Goal: Task Accomplishment & Management: Manage account settings

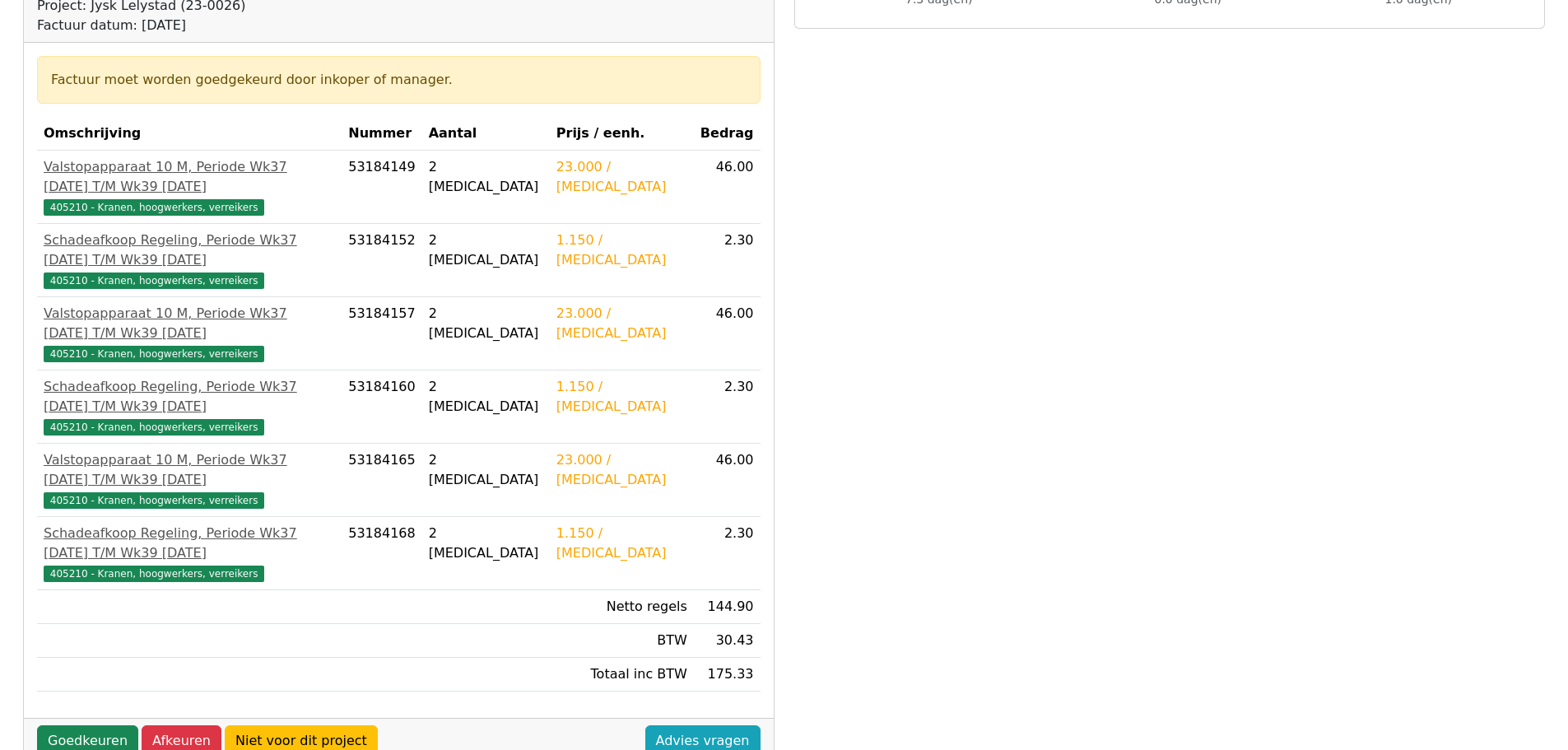
scroll to position [247, 0]
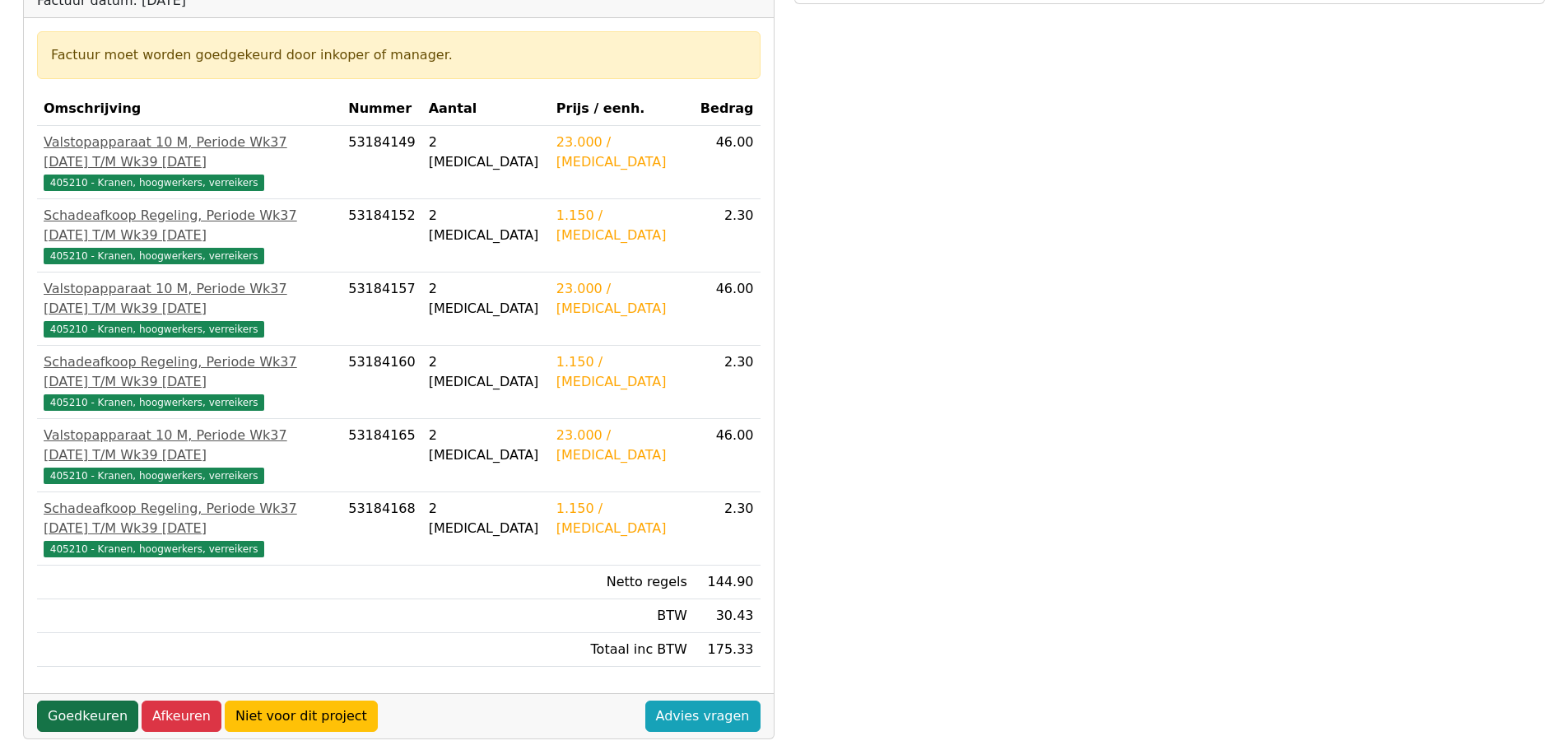
click at [70, 701] on link "Goedkeuren" at bounding box center [87, 717] width 101 height 32
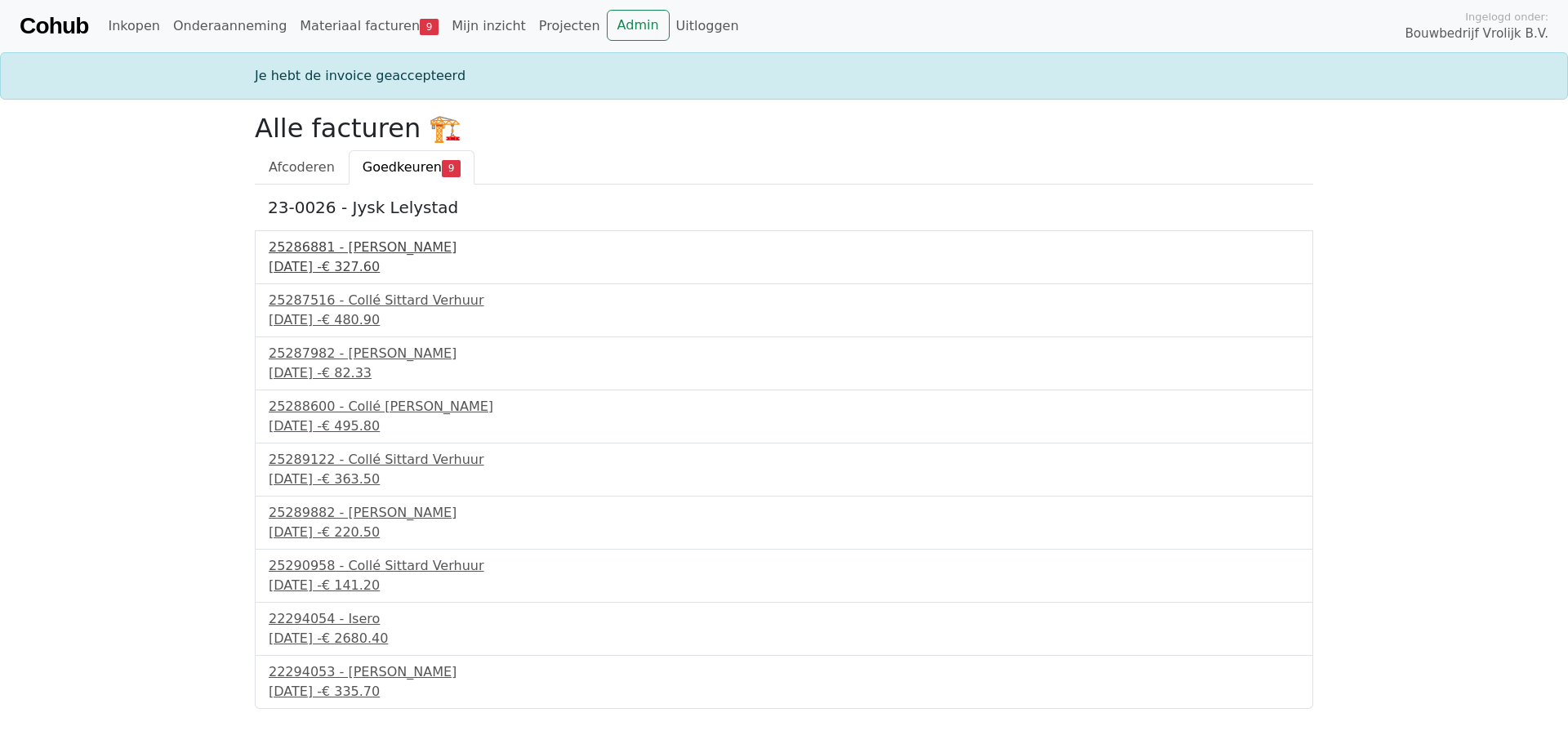
click at [373, 249] on div "25286881 - Collé Sittard Verhuur" at bounding box center [784, 247] width 1030 height 20
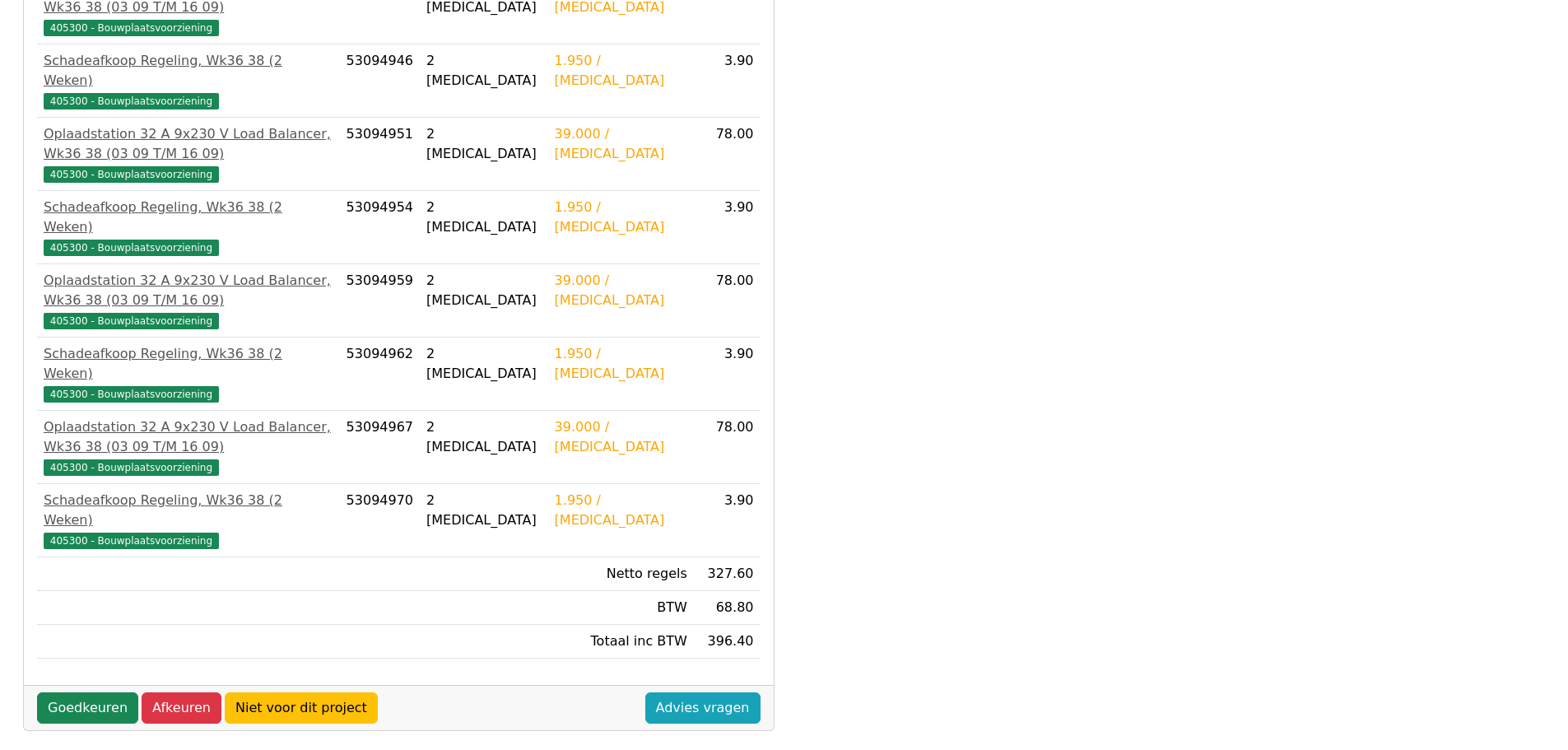
scroll to position [412, 0]
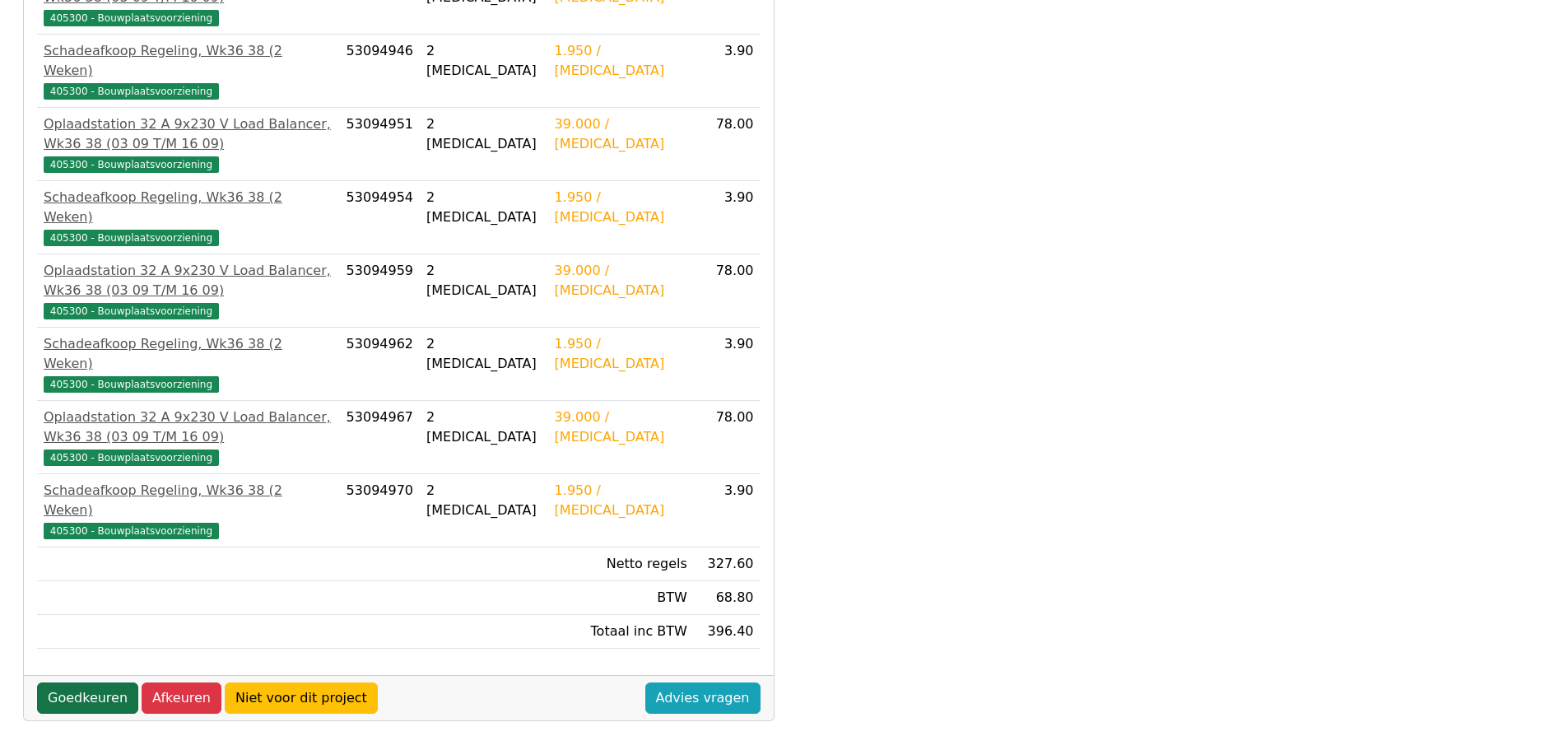
click at [74, 682] on link "Goedkeuren" at bounding box center [87, 698] width 101 height 32
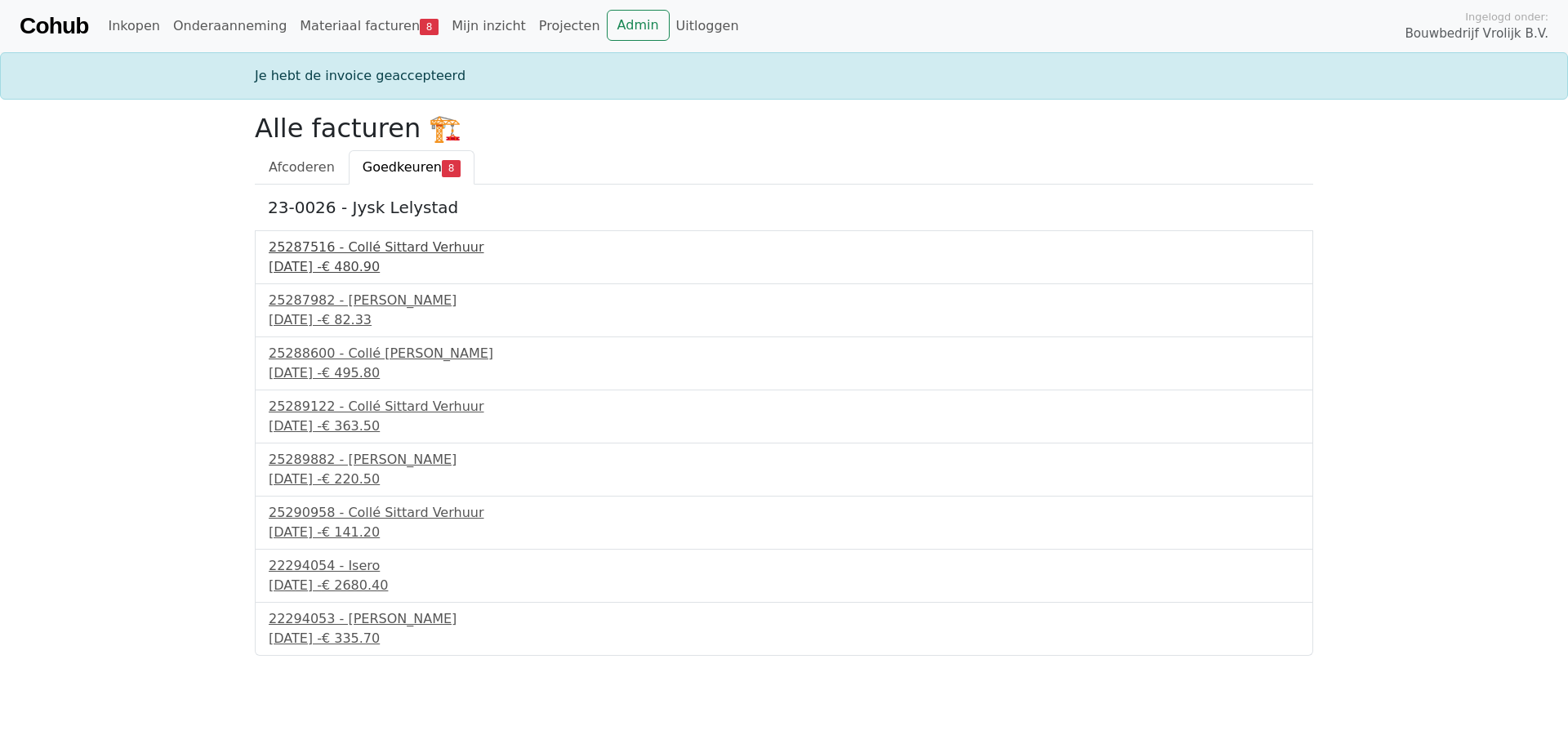
click at [390, 250] on div "25287516 - Collé Sittard Verhuur" at bounding box center [784, 247] width 1030 height 20
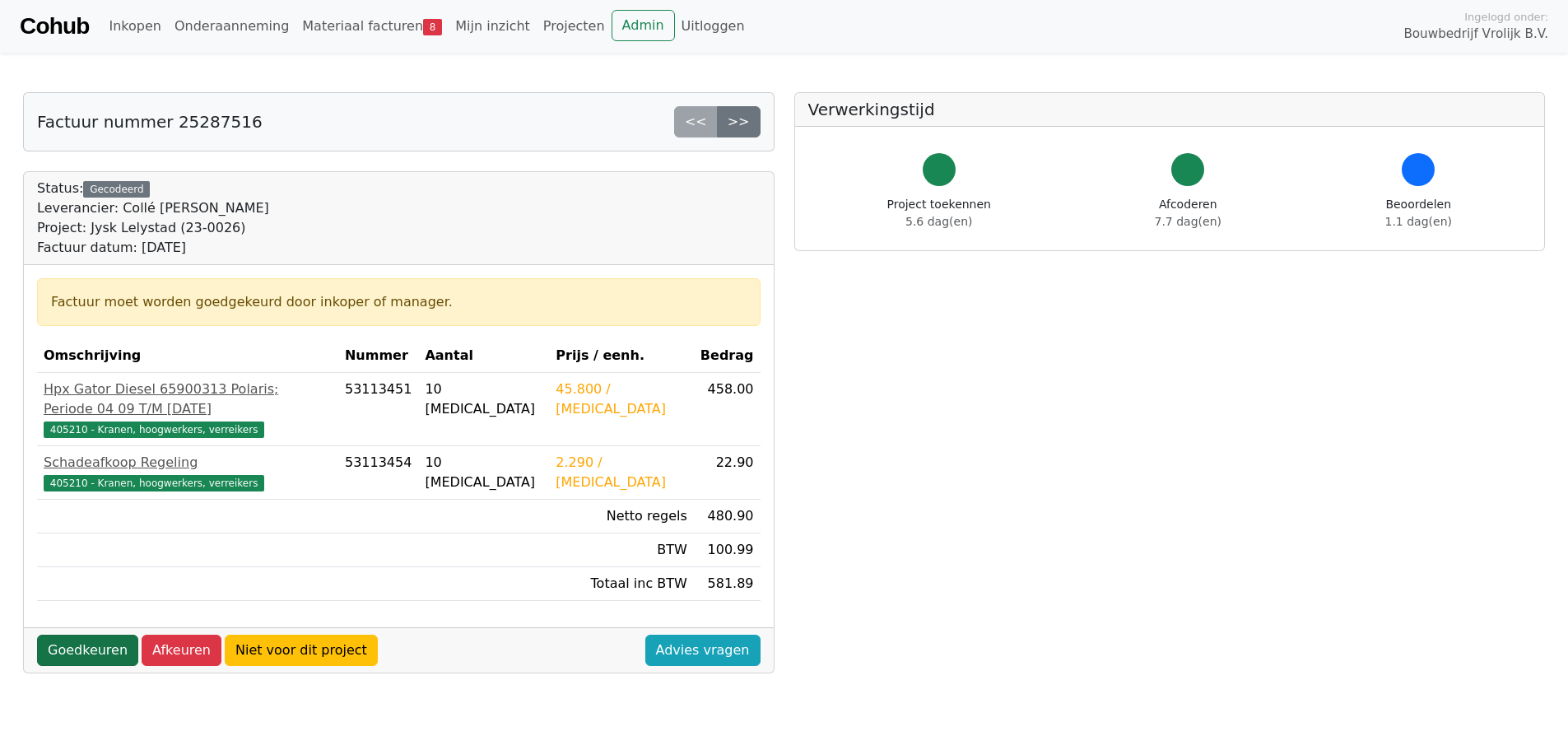
click at [75, 635] on link "Goedkeuren" at bounding box center [87, 651] width 101 height 32
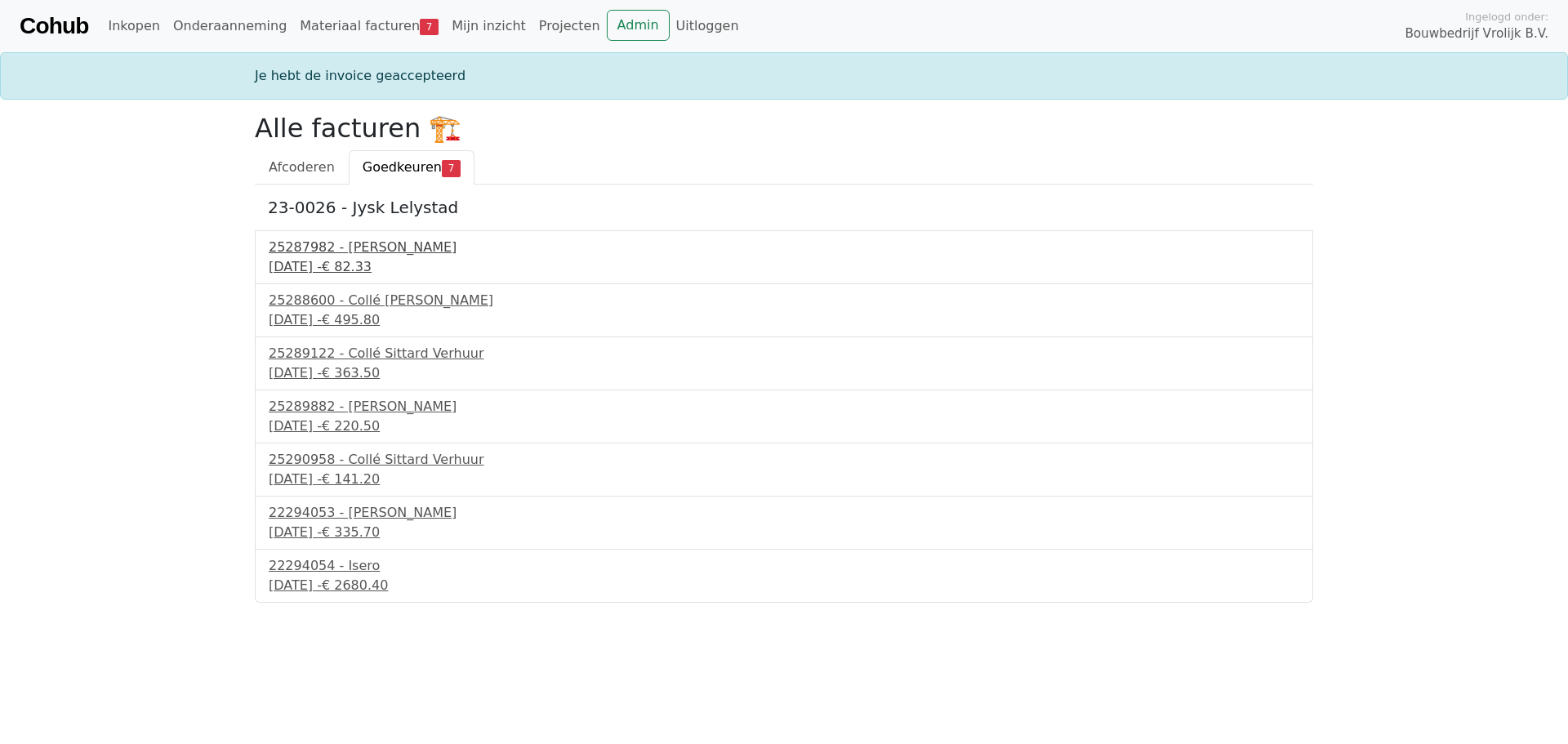
click at [366, 243] on div "25287982 - Collé Sittard Verhuur" at bounding box center [784, 247] width 1030 height 20
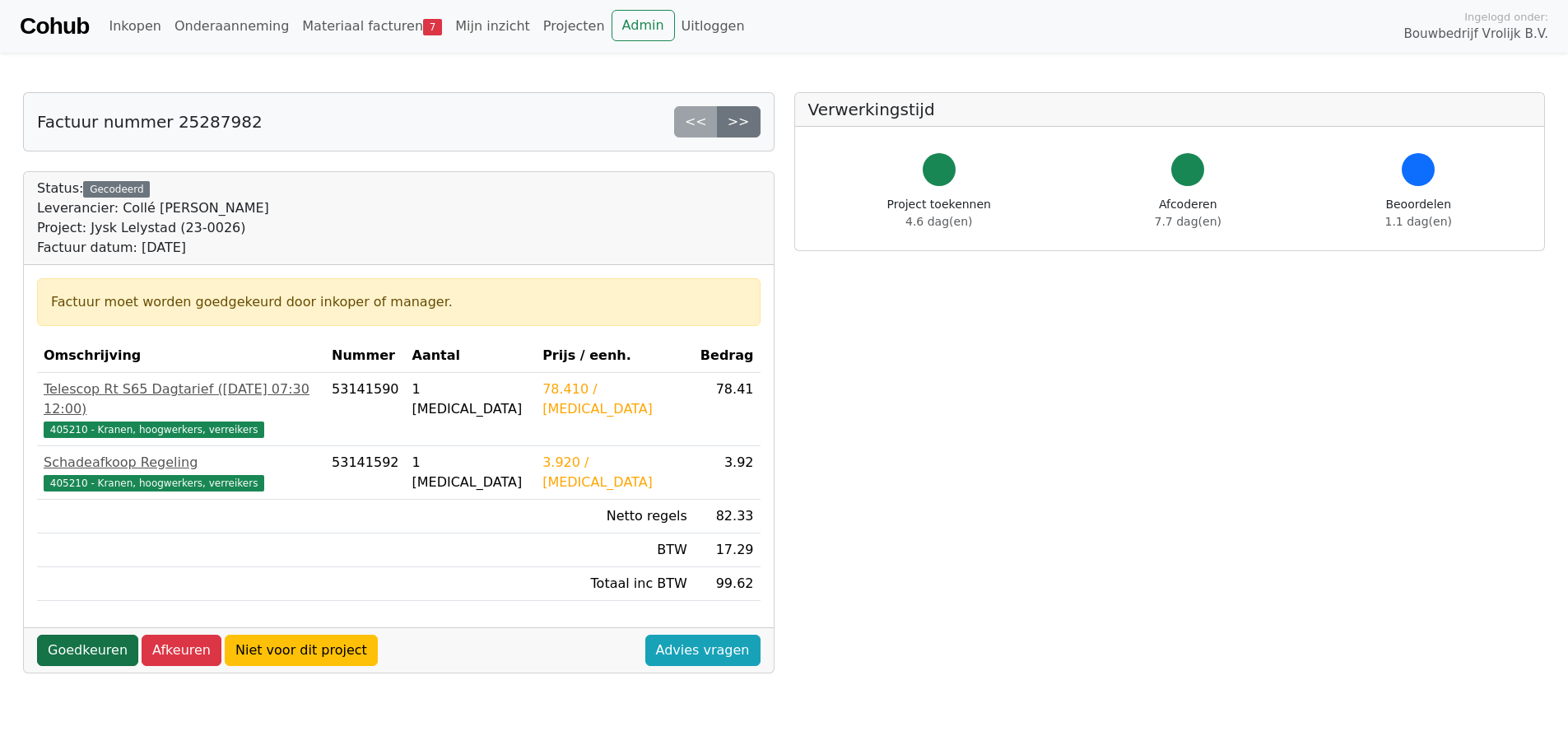
click at [70, 635] on link "Goedkeuren" at bounding box center [87, 651] width 101 height 32
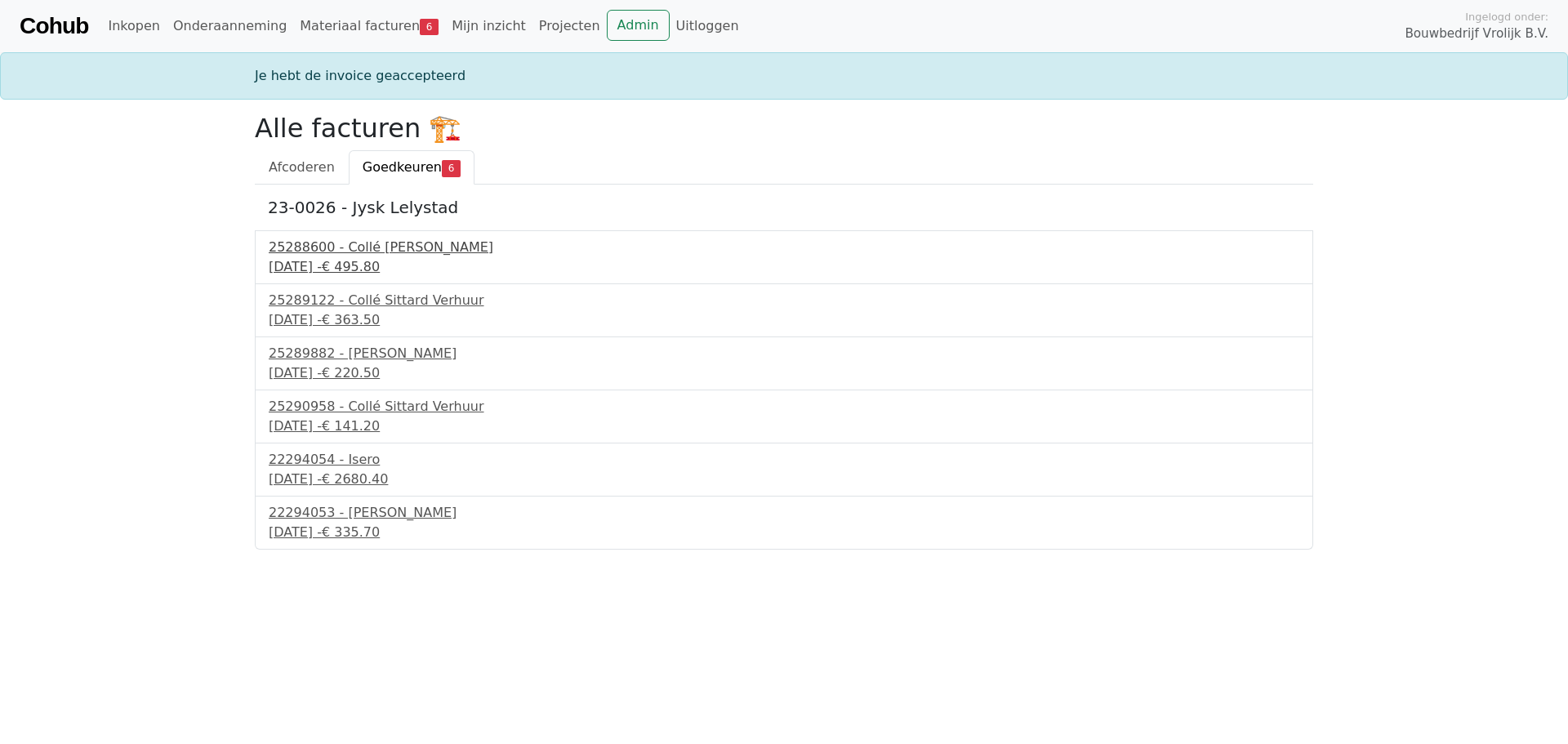
click at [353, 243] on div "25288600 - Collé Sittard Verhuur" at bounding box center [784, 247] width 1030 height 20
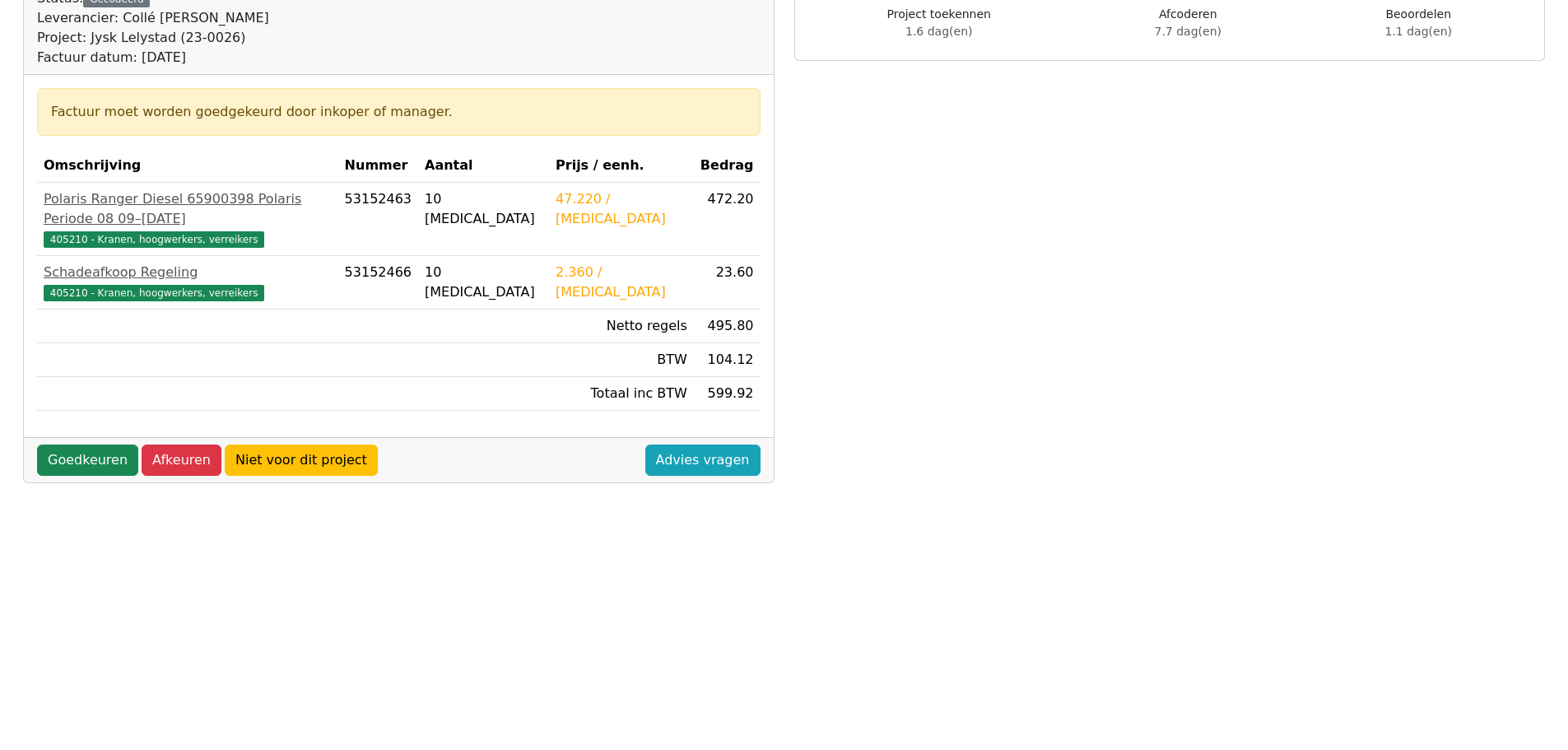
scroll to position [247, 0]
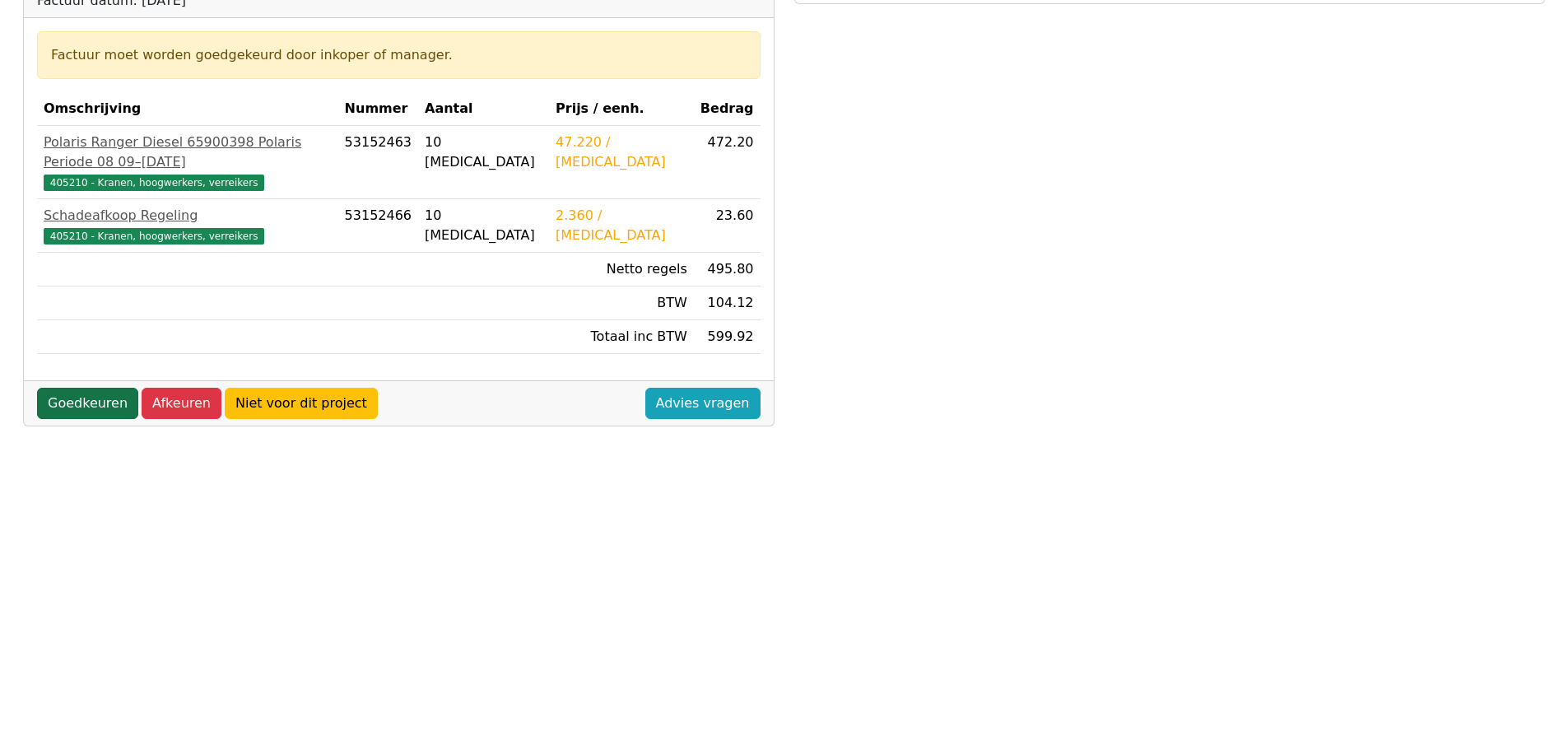
click at [90, 388] on link "Goedkeuren" at bounding box center [87, 404] width 101 height 32
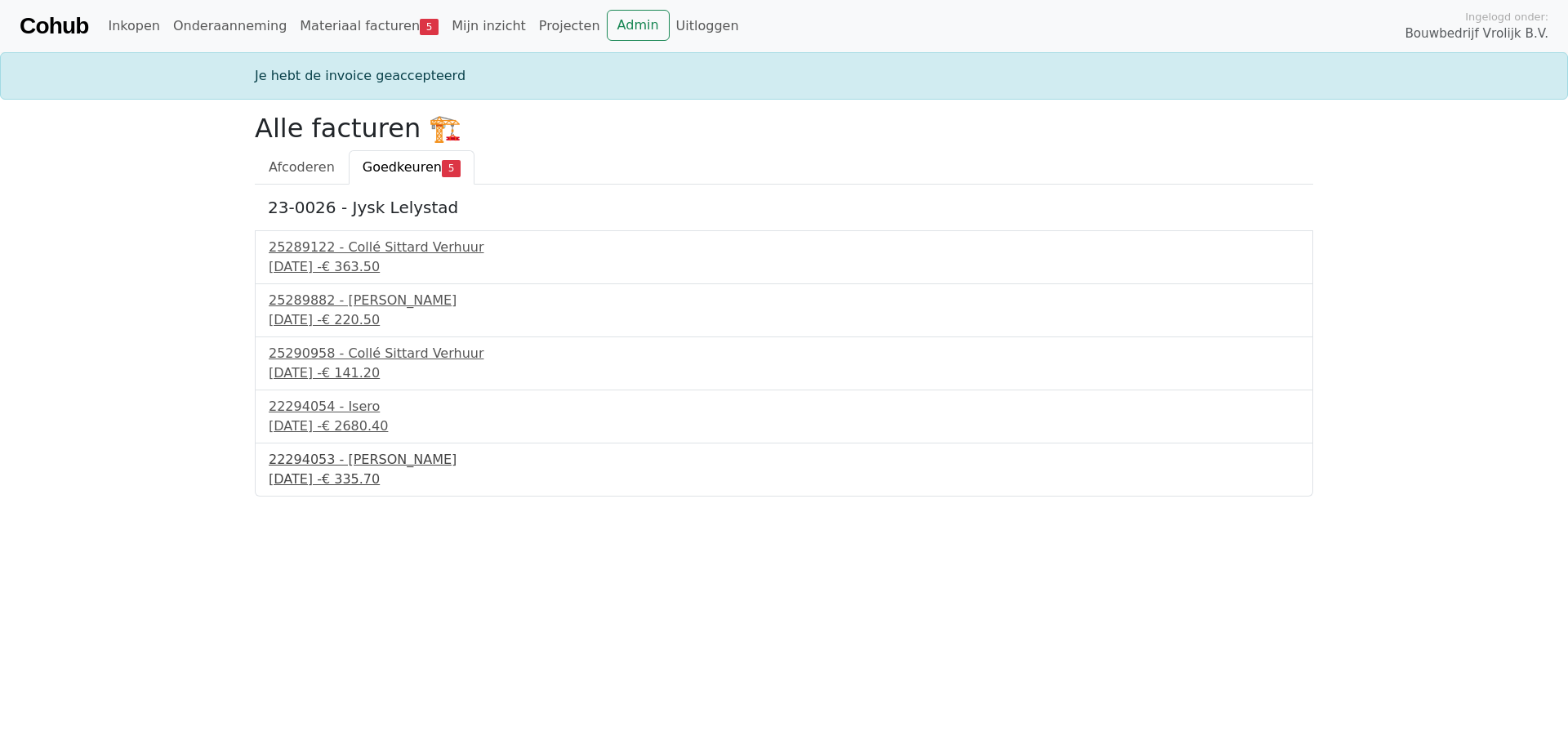
click at [343, 473] on div "30 september 2025 - € 335.70" at bounding box center [784, 479] width 1030 height 20
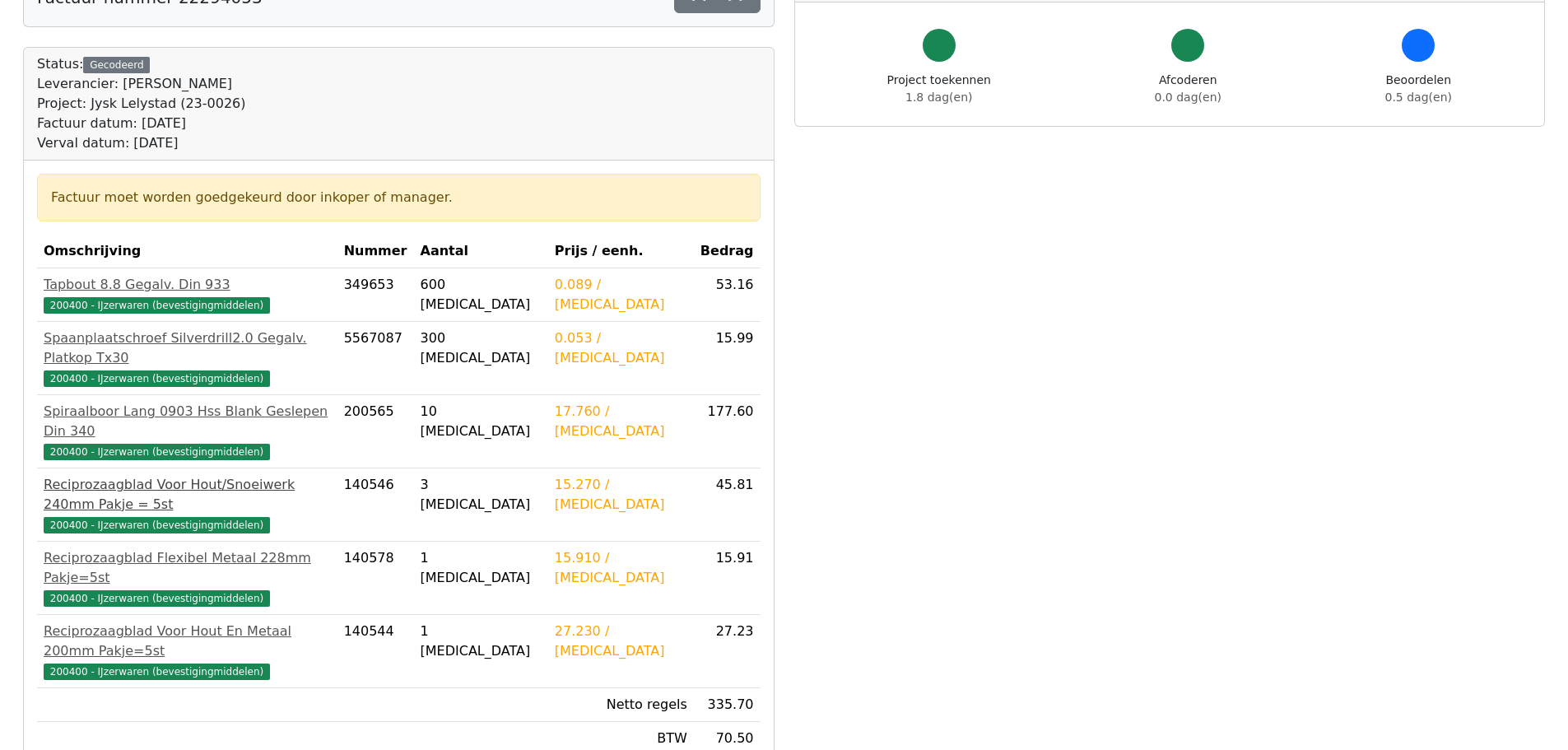
scroll to position [471, 0]
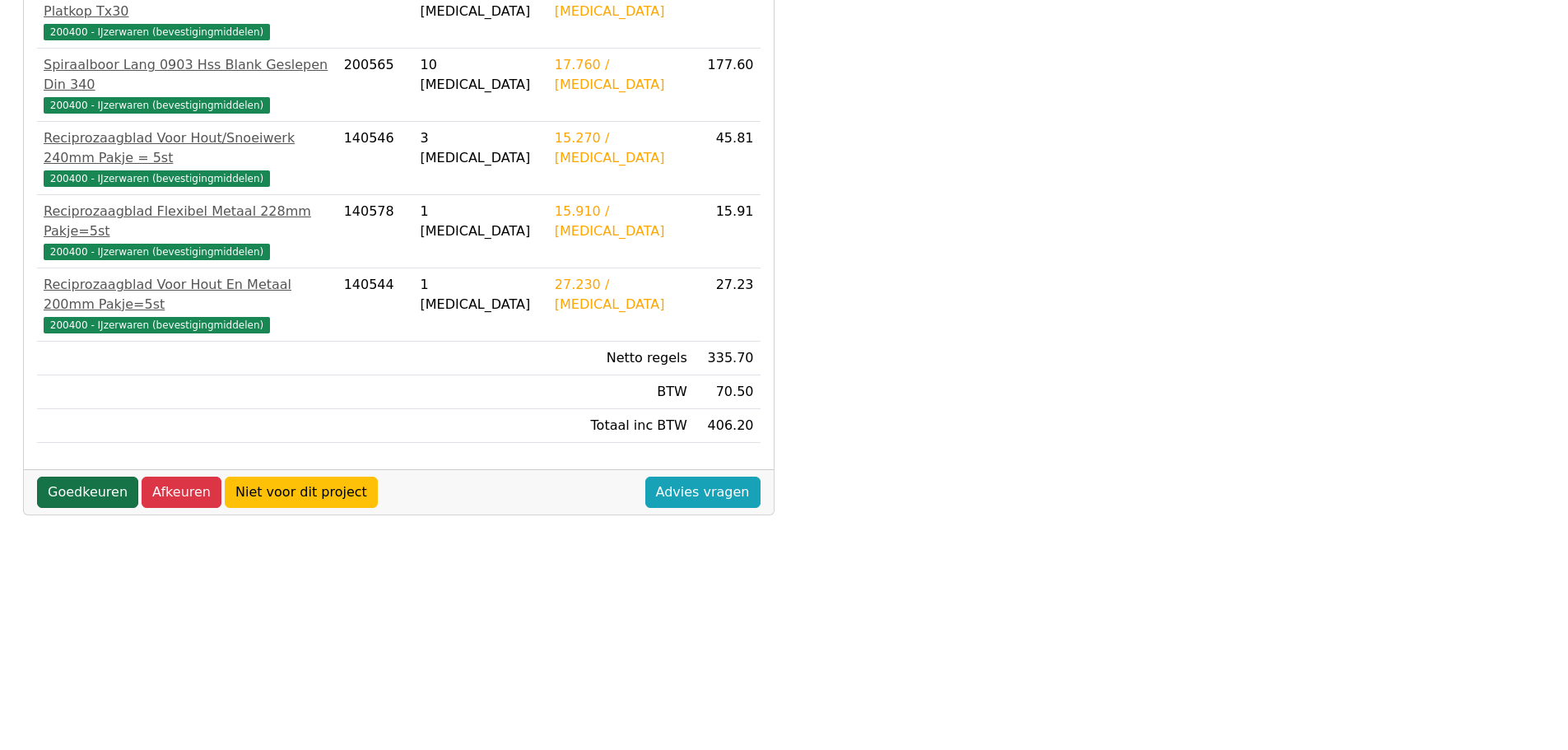
click at [71, 477] on link "Goedkeuren" at bounding box center [87, 493] width 101 height 32
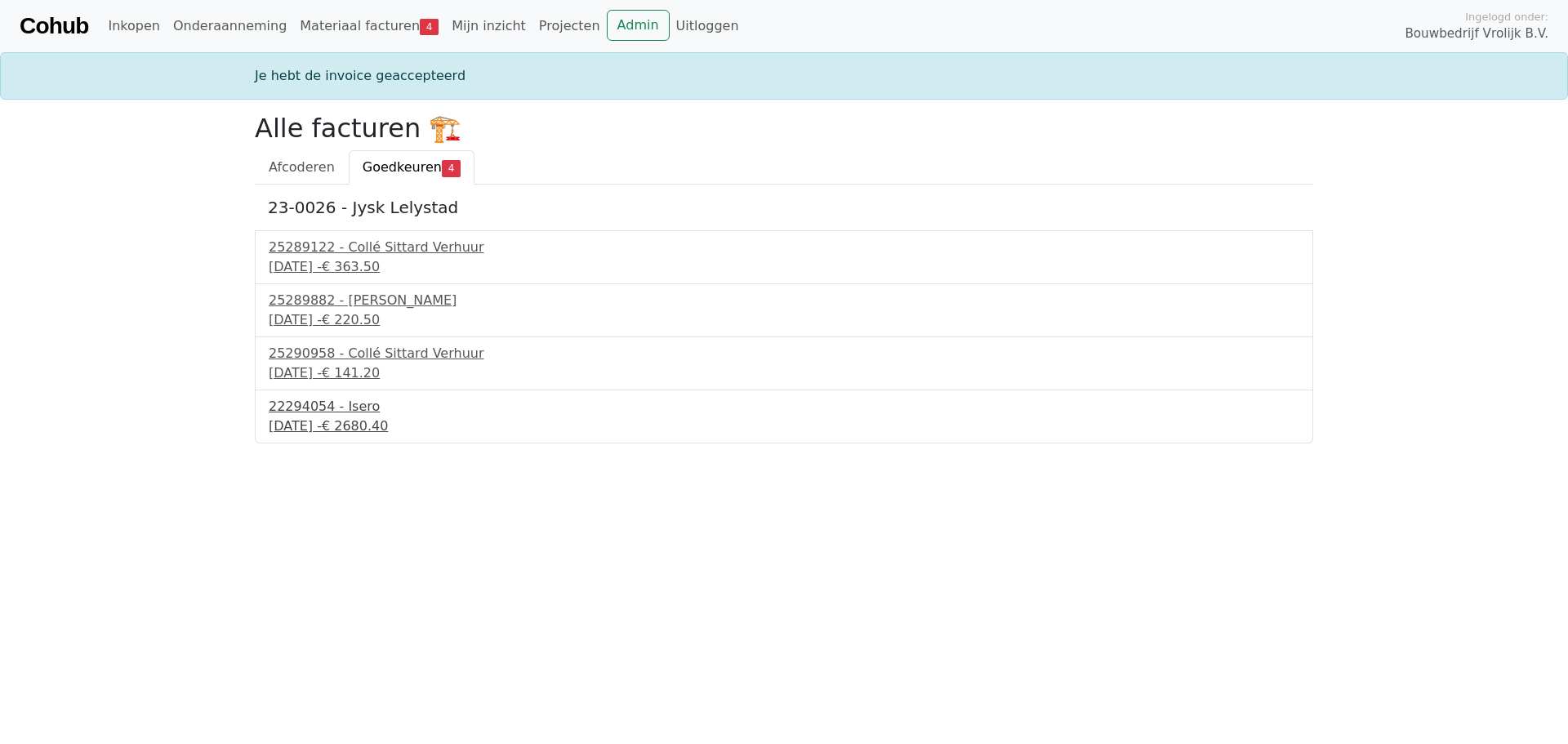
click at [313, 410] on div "22294054 - Isero" at bounding box center [784, 407] width 1030 height 20
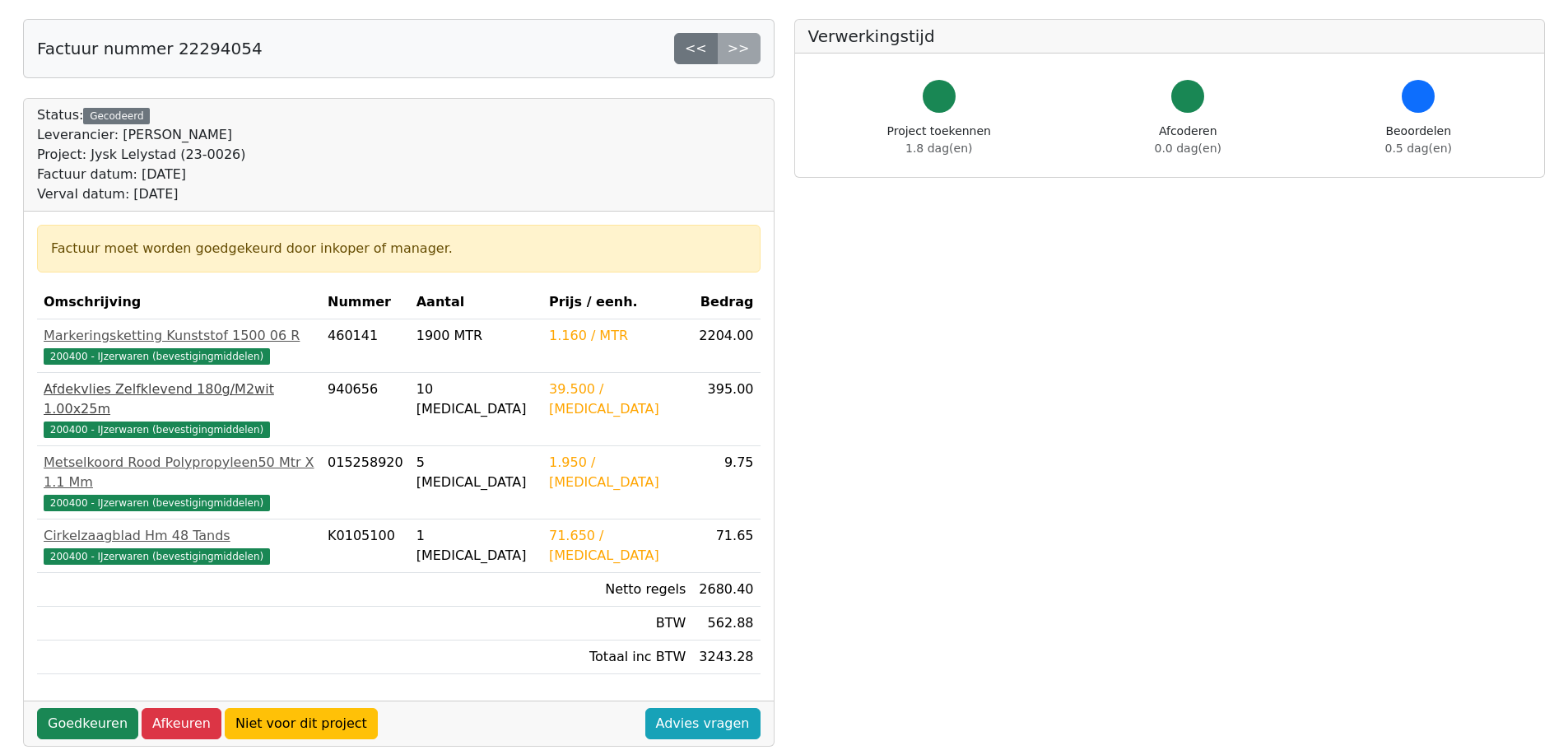
scroll to position [165, 0]
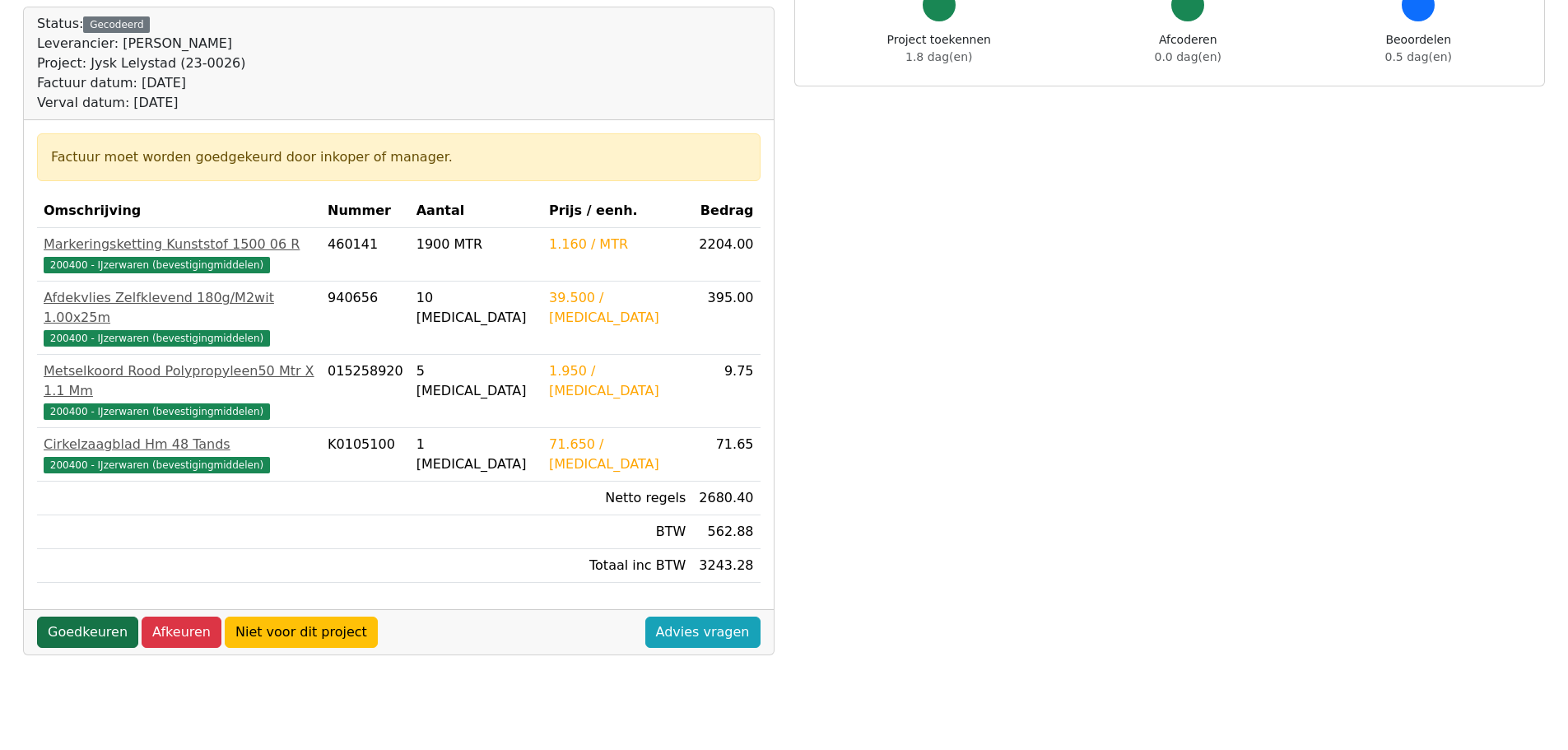
click at [82, 617] on link "Goedkeuren" at bounding box center [87, 632] width 101 height 32
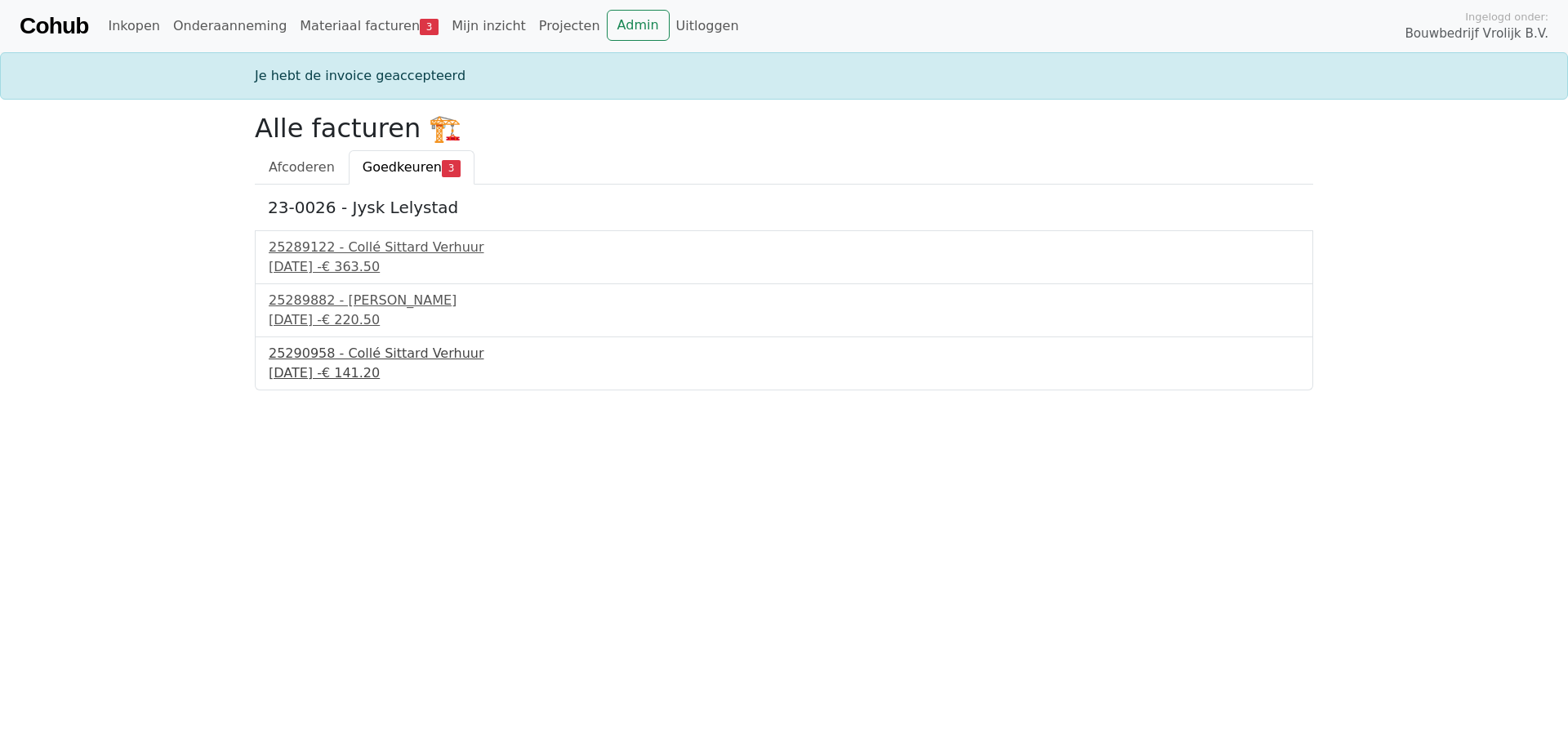
click at [373, 361] on div "25290958 - Collé Sittard Verhuur" at bounding box center [784, 354] width 1030 height 20
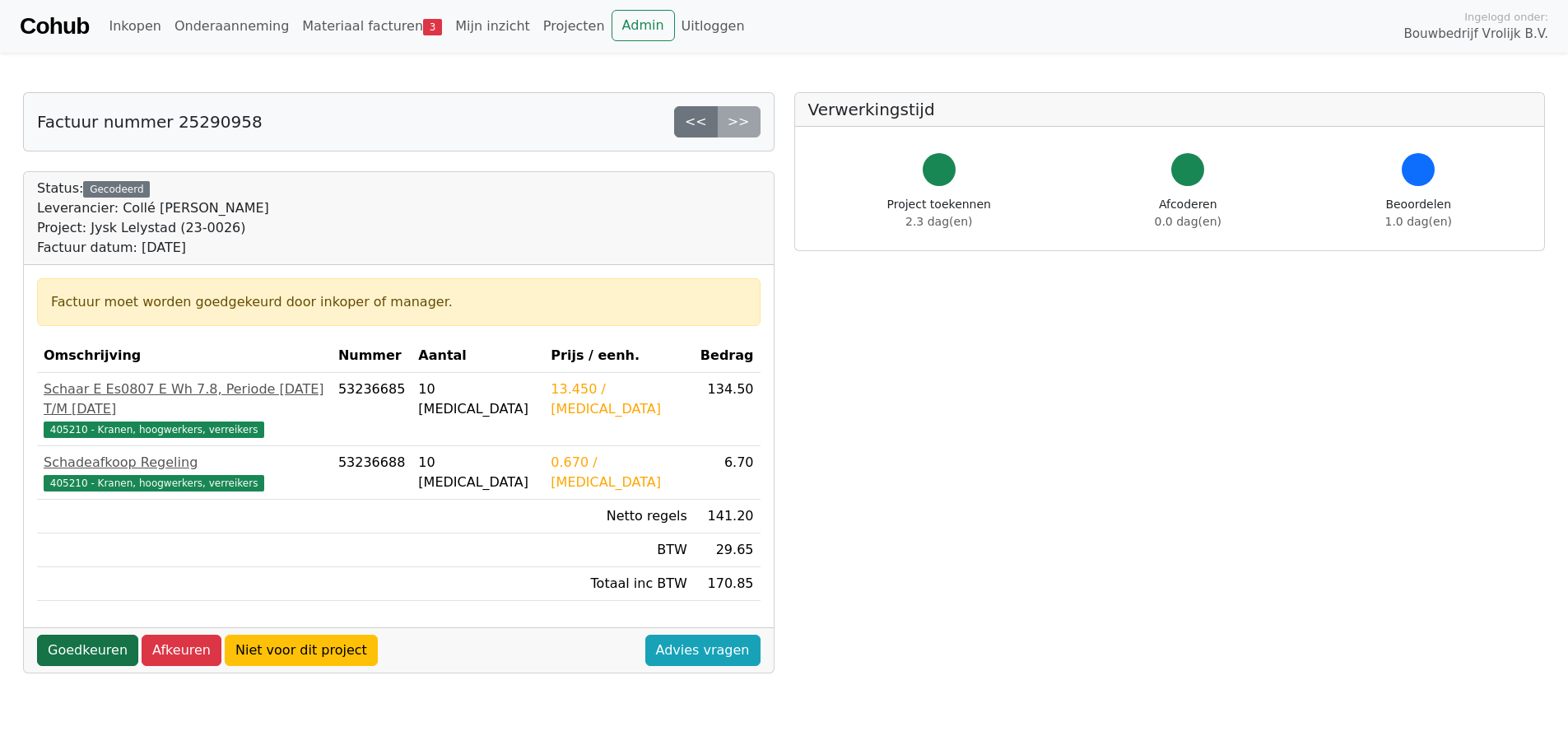
click at [90, 635] on link "Goedkeuren" at bounding box center [87, 651] width 101 height 32
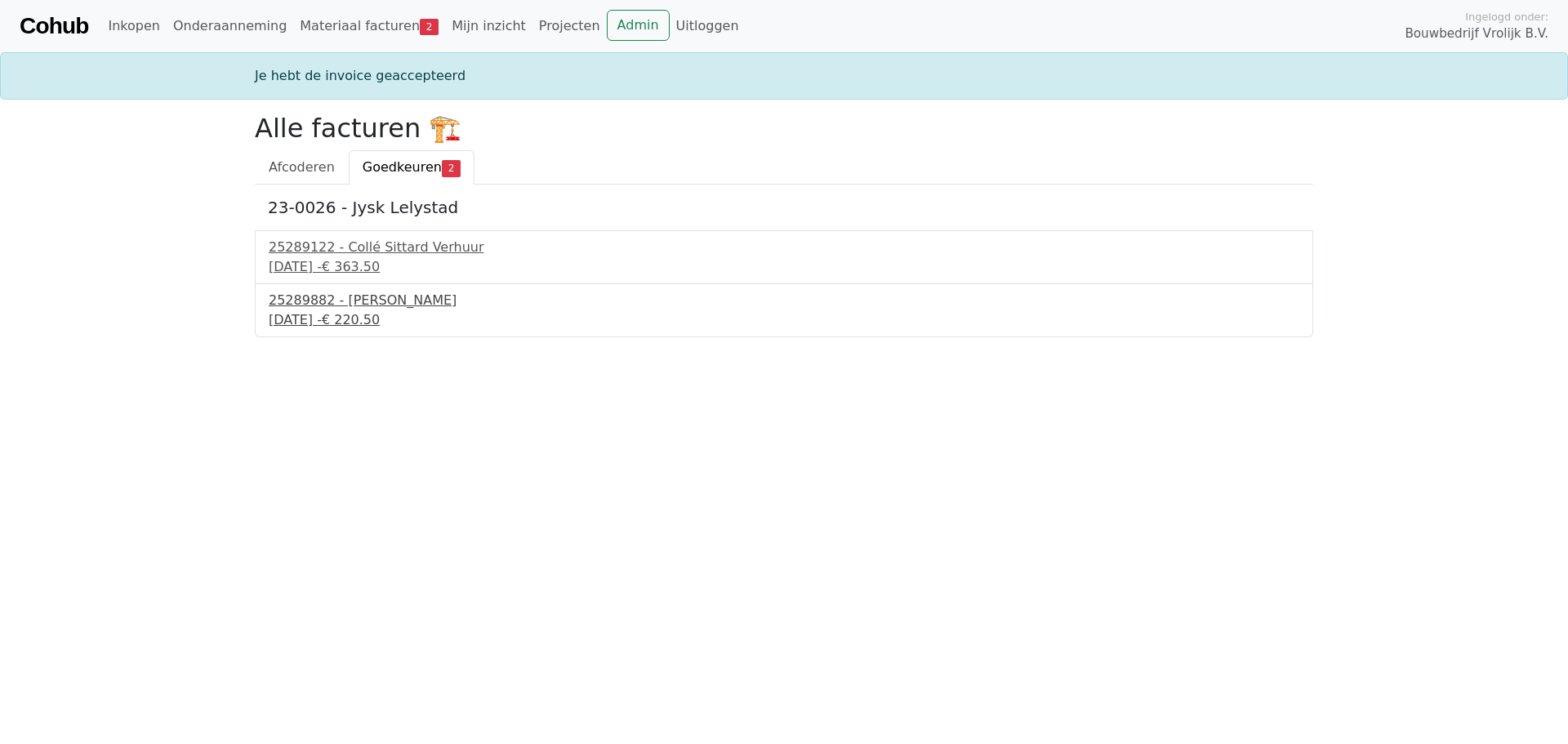
click at [395, 295] on div "25289882 - Collé Sittard Verhuur" at bounding box center [784, 301] width 1030 height 20
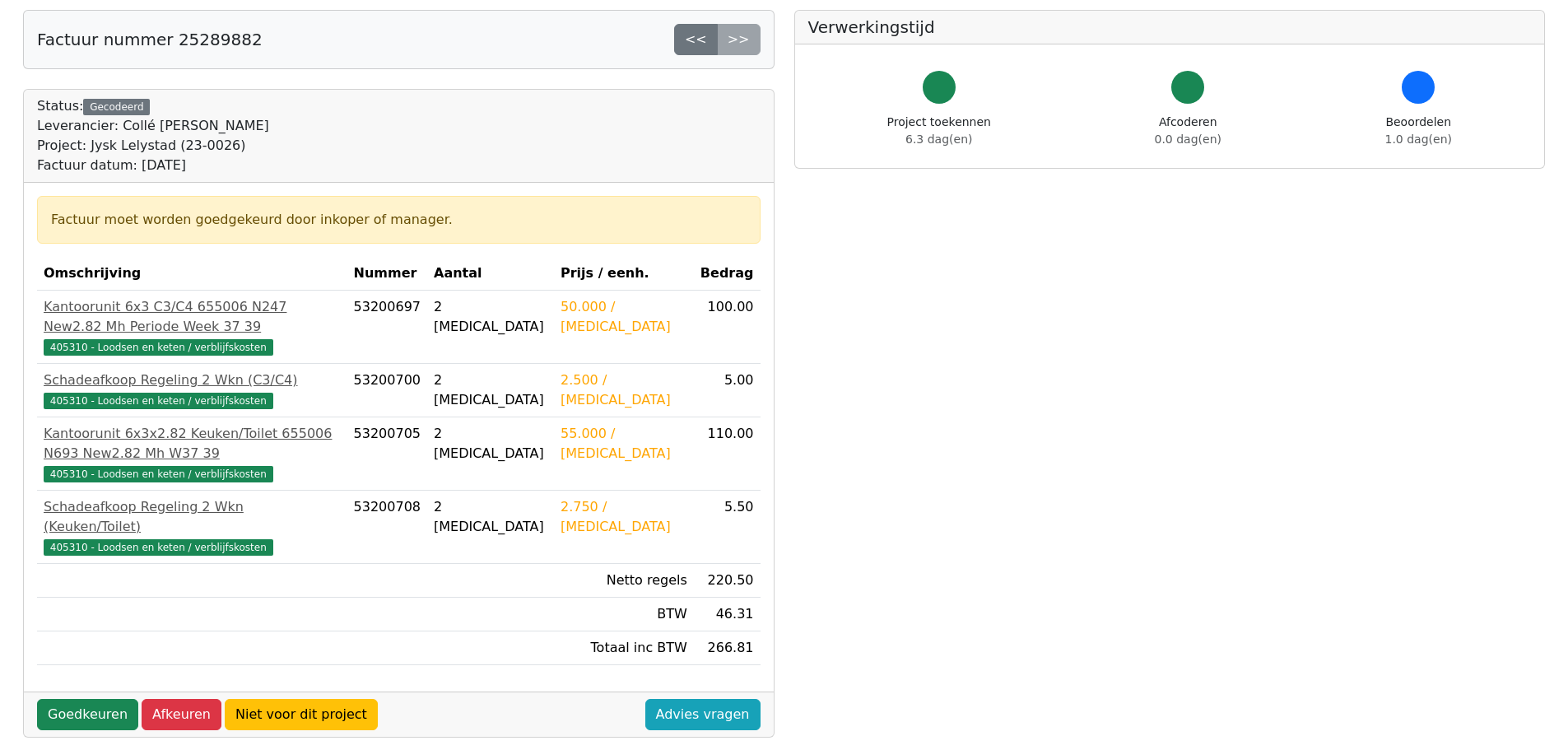
scroll to position [165, 0]
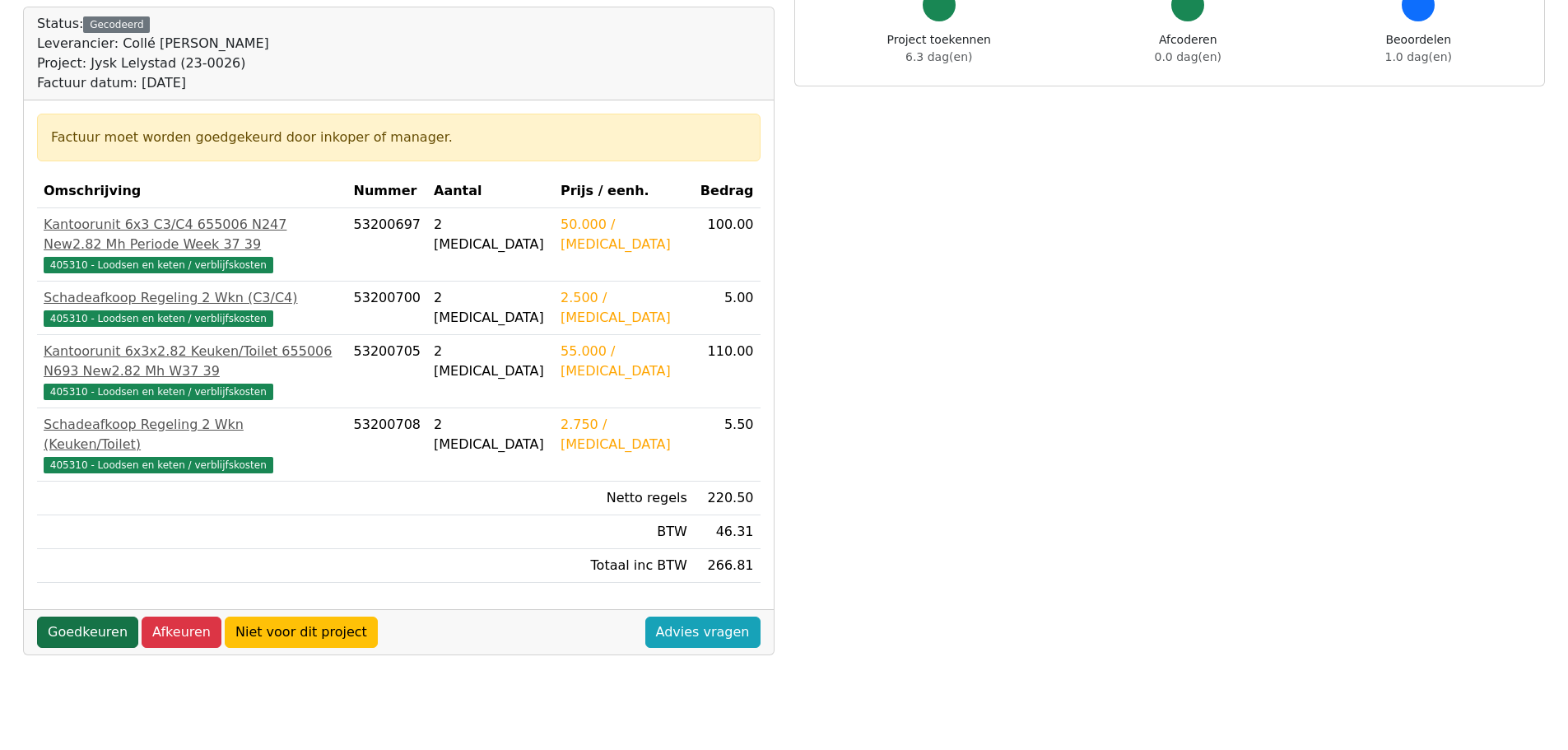
click at [89, 617] on link "Goedkeuren" at bounding box center [87, 632] width 101 height 32
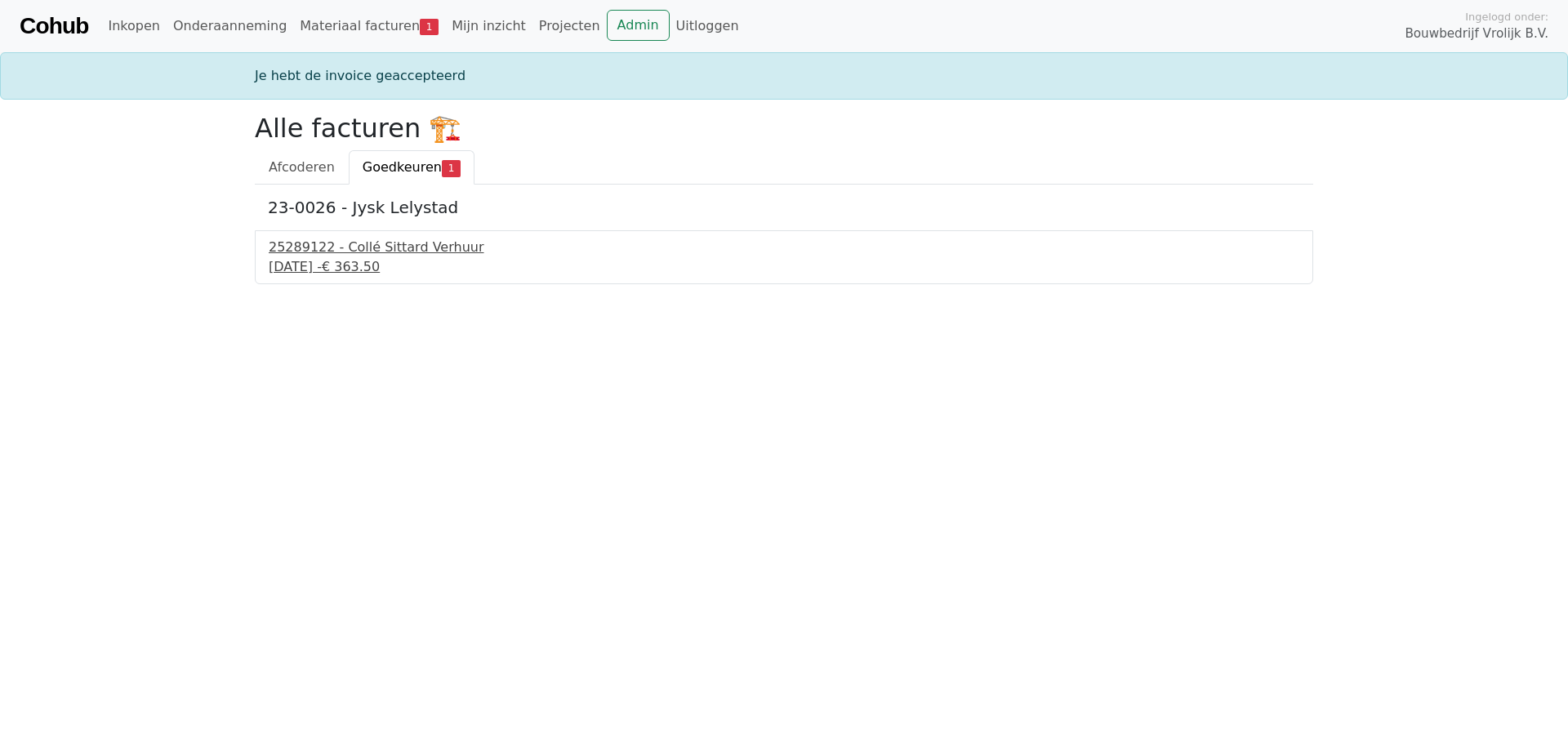
click at [400, 250] on div "25289122 - Collé Sittard Verhuur" at bounding box center [784, 247] width 1030 height 20
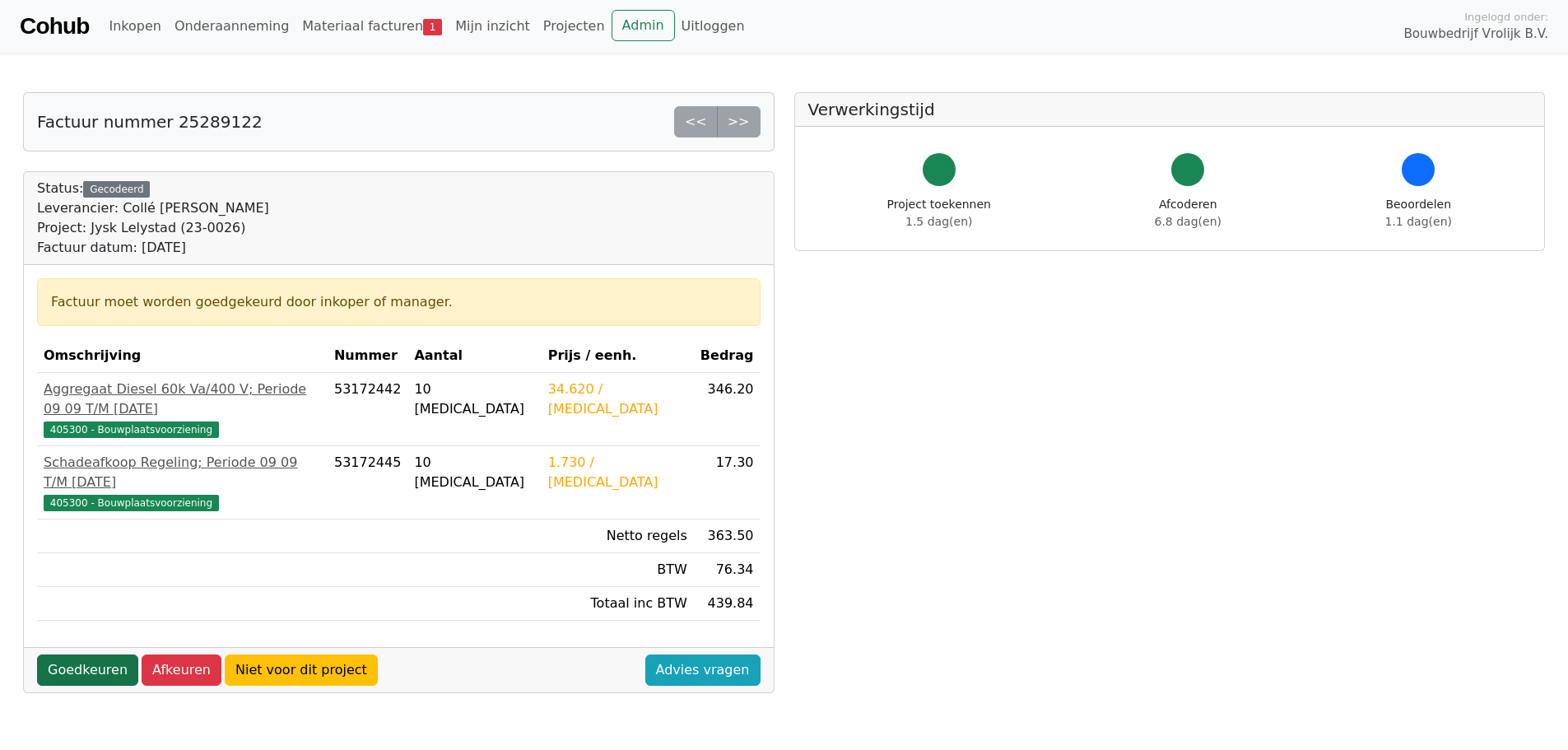
click at [84, 655] on link "Goedkeuren" at bounding box center [87, 671] width 101 height 32
